Goal: Task Accomplishment & Management: Manage account settings

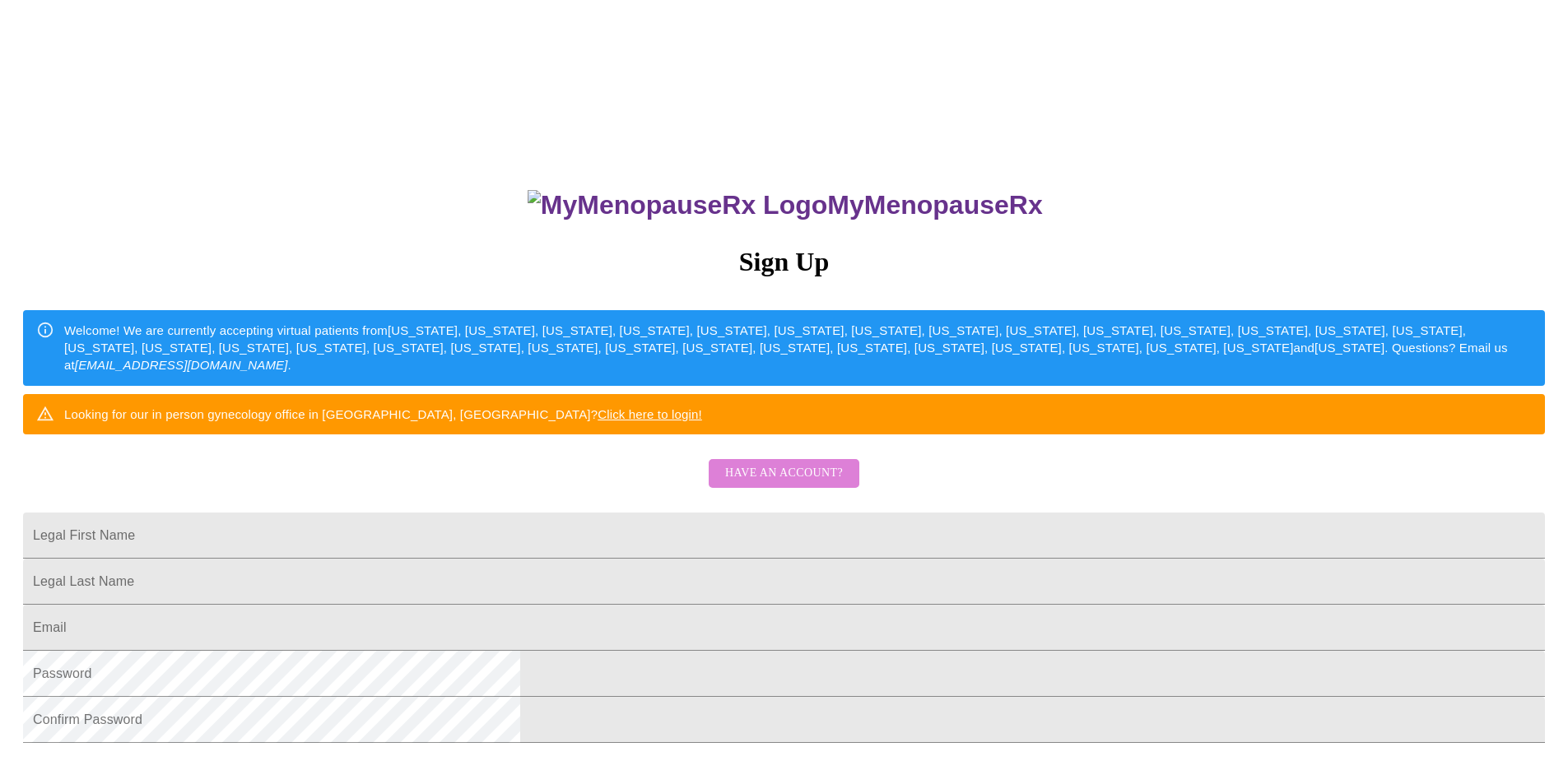
click at [791, 484] on span "Have an account?" at bounding box center [784, 473] width 118 height 20
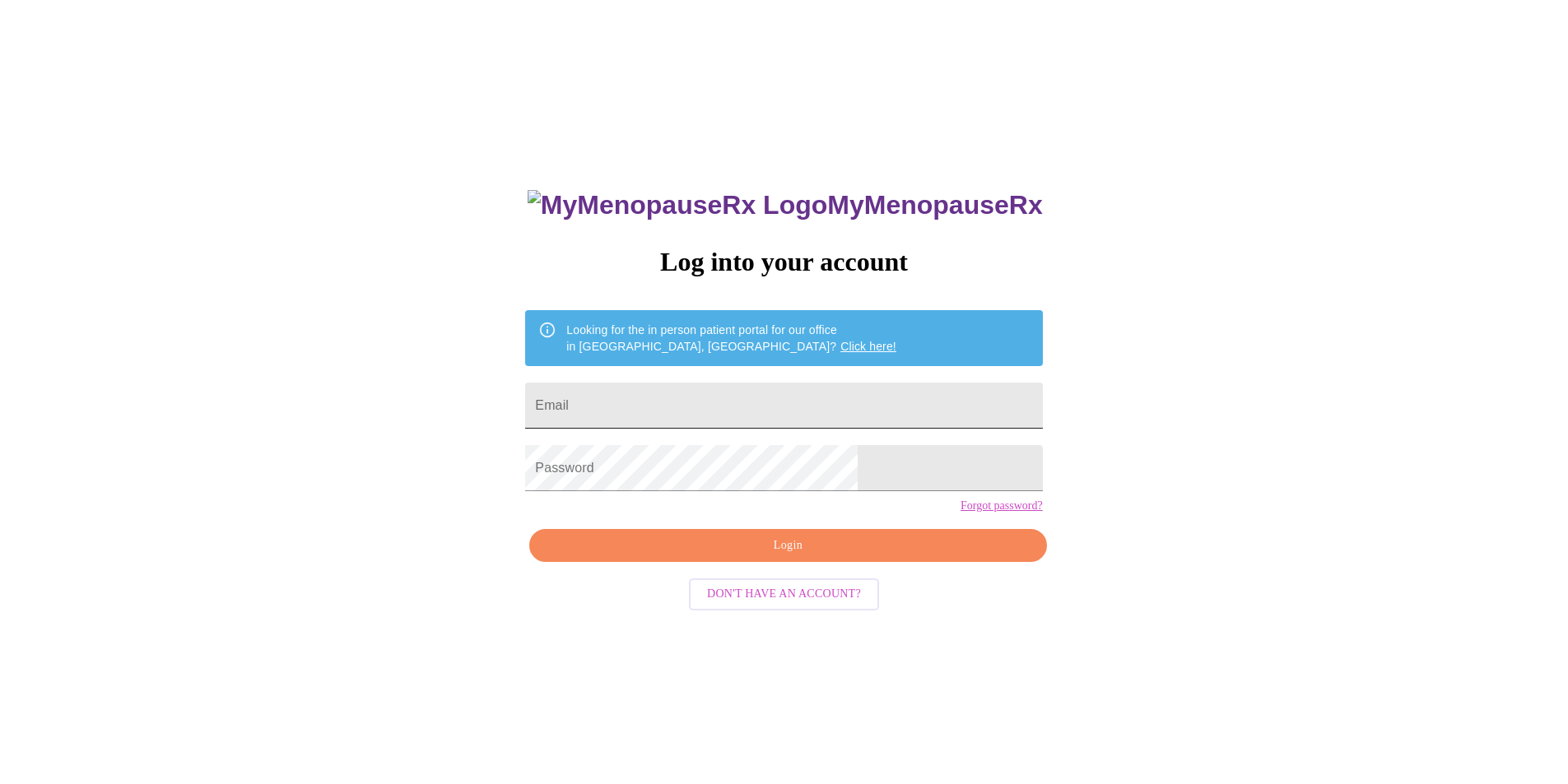
click at [738, 405] on input "Email" at bounding box center [784, 405] width 517 height 46
type input "[EMAIL_ADDRESS][DOMAIN_NAME]"
click at [762, 563] on button "Login" at bounding box center [788, 546] width 517 height 34
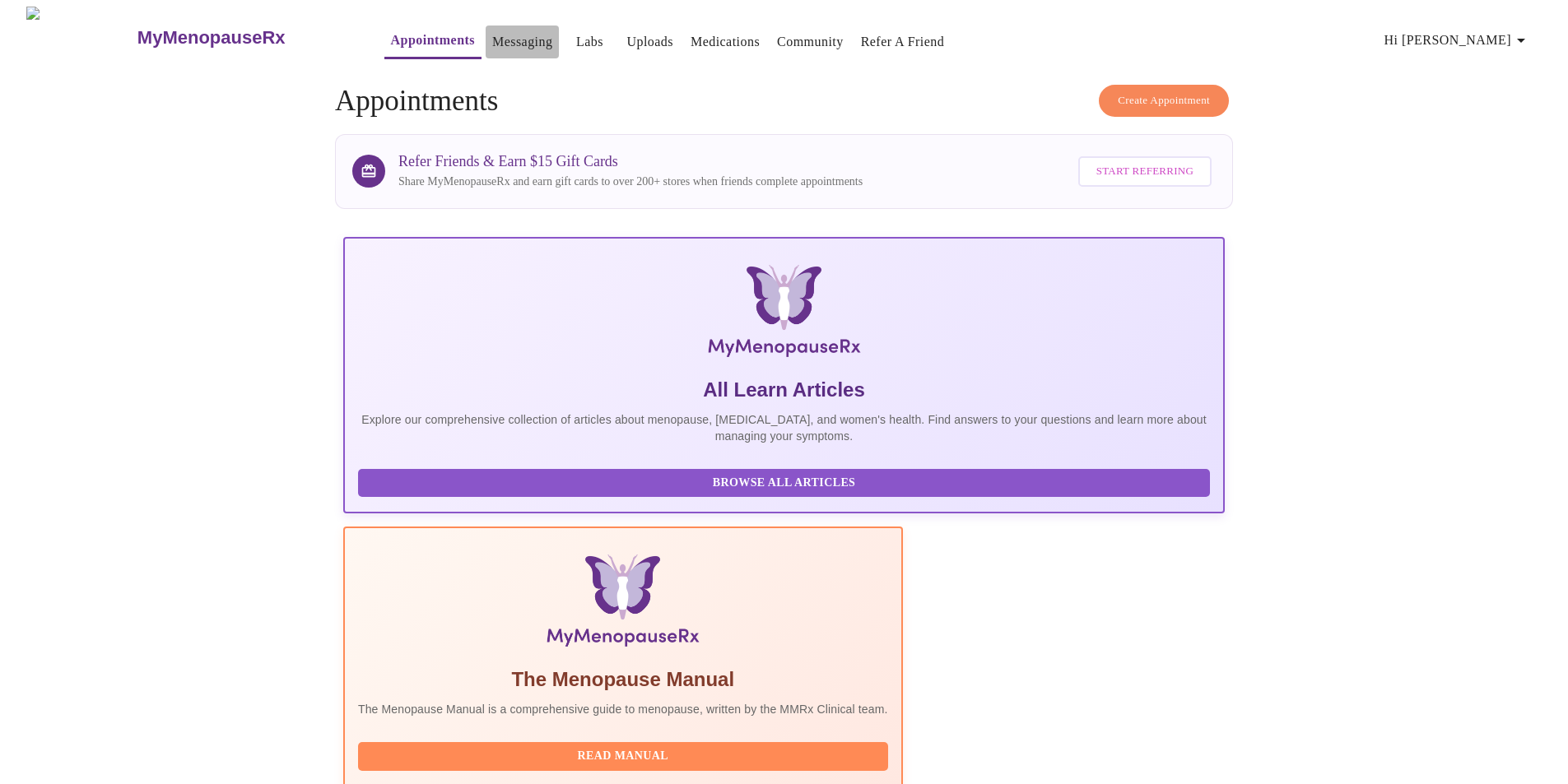
click at [492, 30] on link "Messaging" at bounding box center [522, 42] width 60 height 23
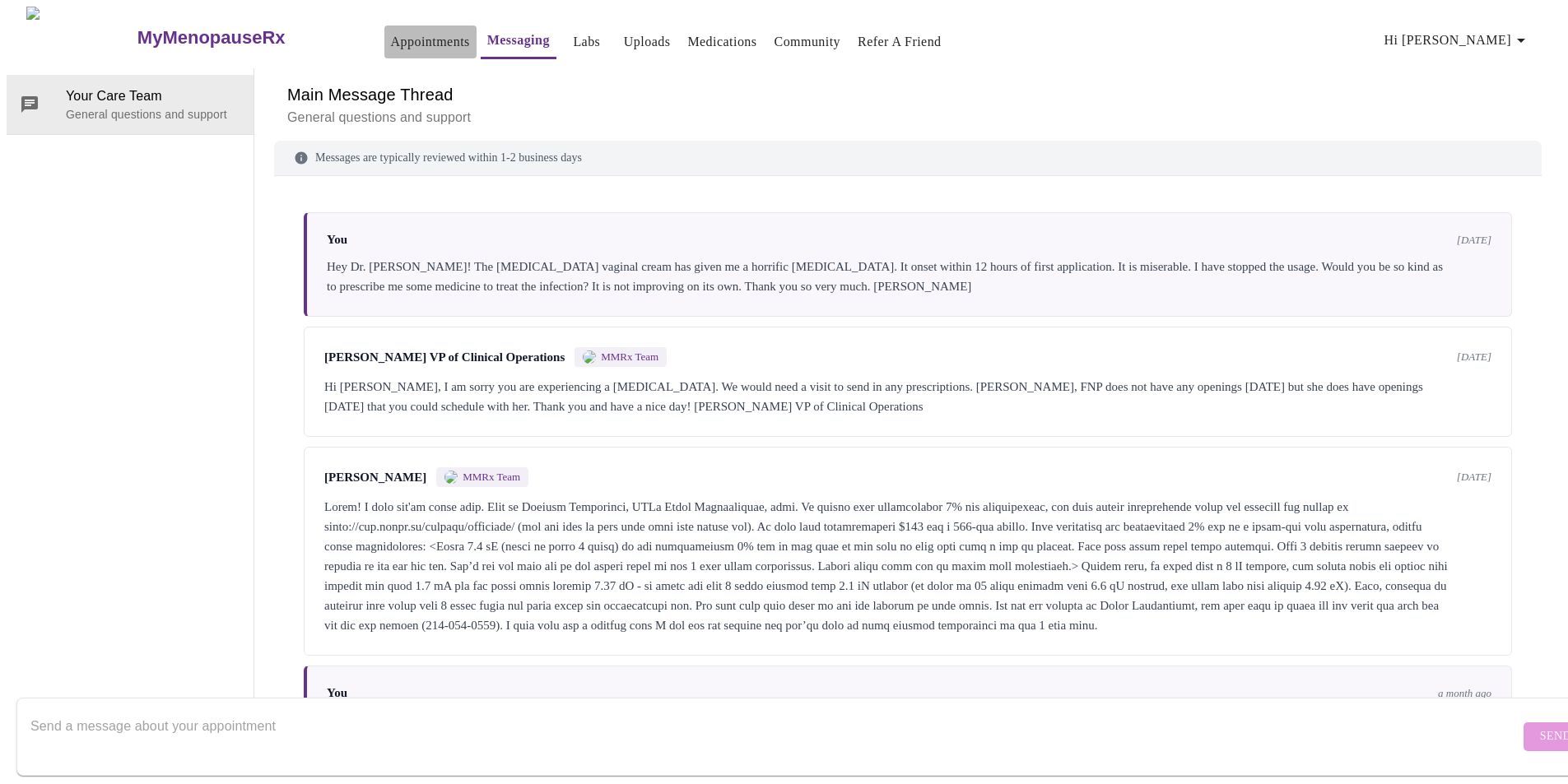
click at [391, 30] on link "Appointments" at bounding box center [430, 42] width 79 height 23
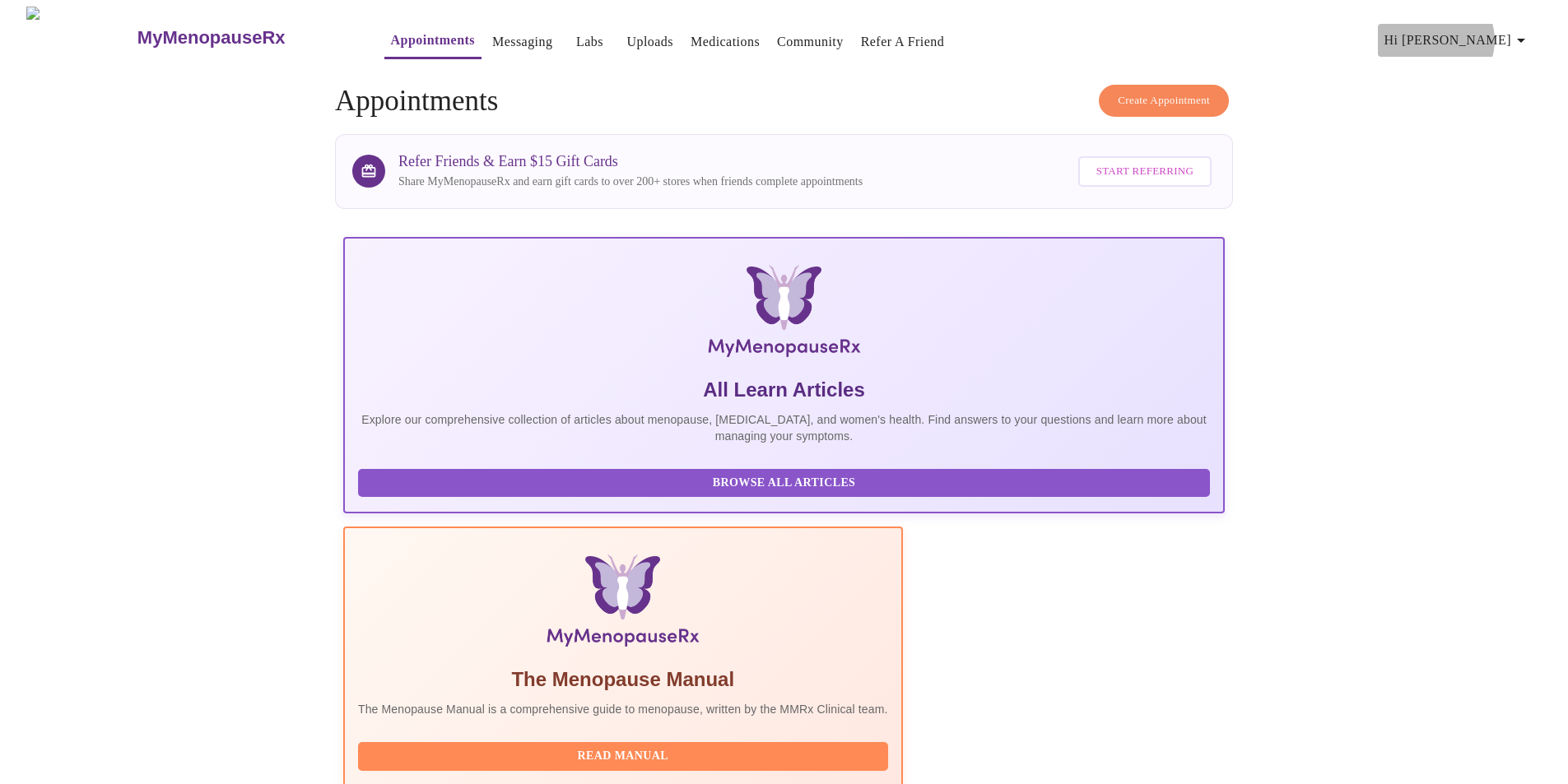
click at [1502, 34] on span "Hi [PERSON_NAME]" at bounding box center [1457, 41] width 146 height 23
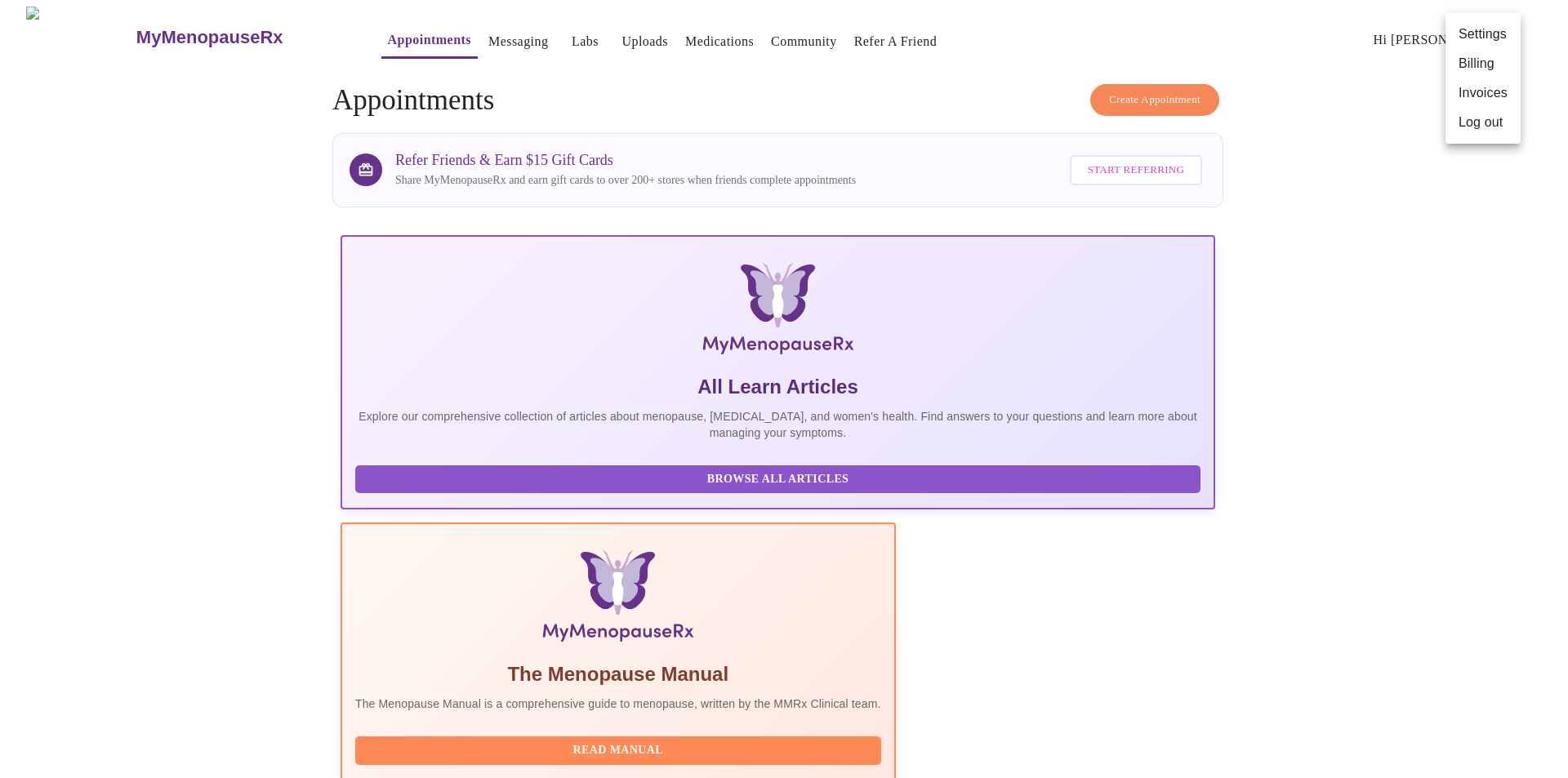
click at [1470, 123] on li "Log out" at bounding box center [1484, 122] width 76 height 29
